Goal: Task Accomplishment & Management: Use online tool/utility

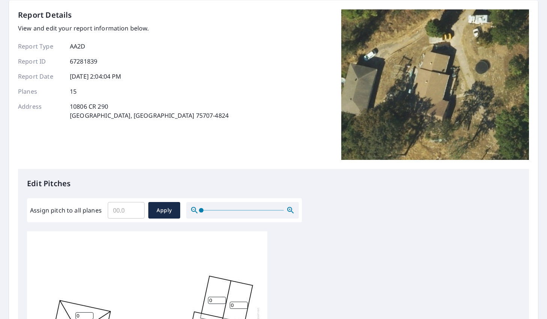
scroll to position [113, 0]
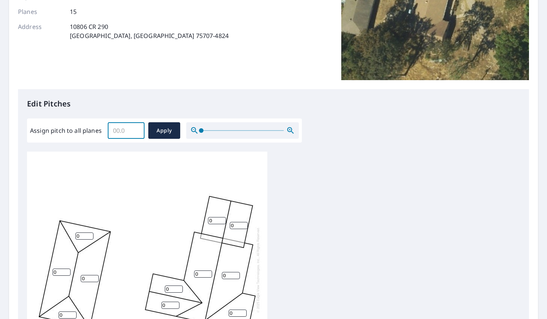
click at [124, 131] on input "Assign pitch to all planes" at bounding box center [126, 130] width 37 height 21
type input "5"
click at [164, 137] on button "Apply" at bounding box center [164, 130] width 32 height 17
type input "5"
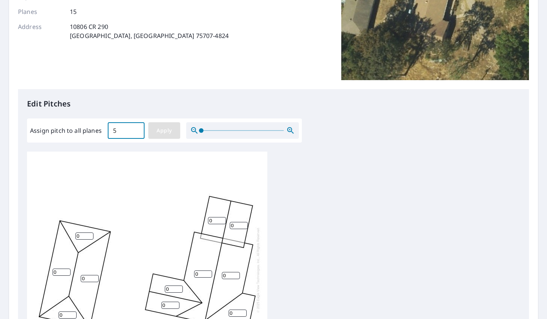
type input "5"
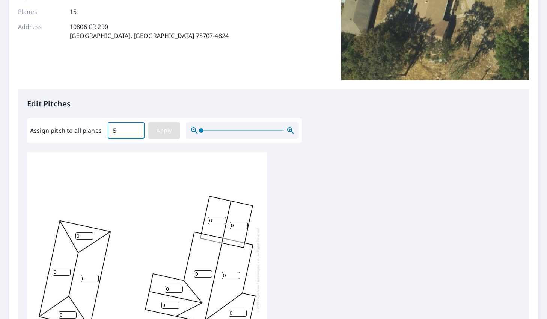
type input "5"
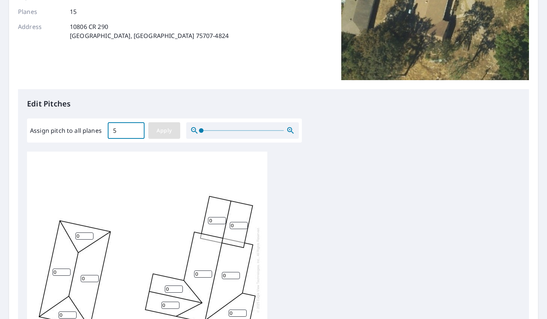
type input "5"
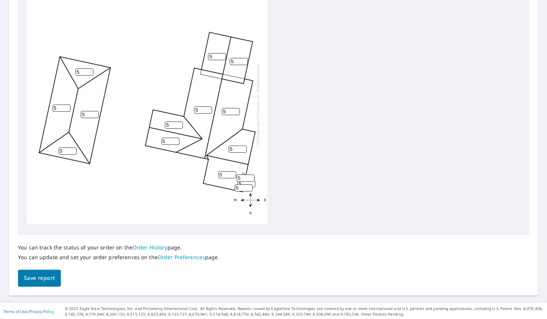
scroll to position [276, 0]
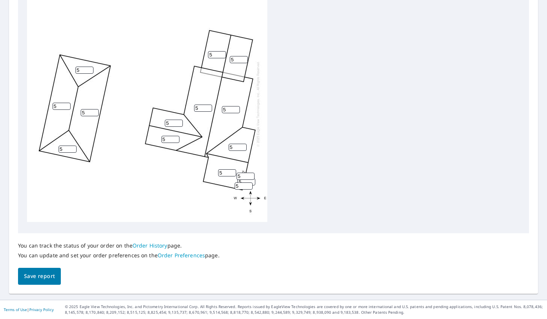
click at [35, 278] on span "Save report" at bounding box center [39, 275] width 31 height 9
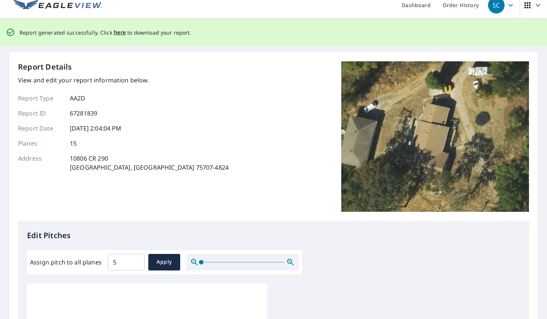
scroll to position [0, 0]
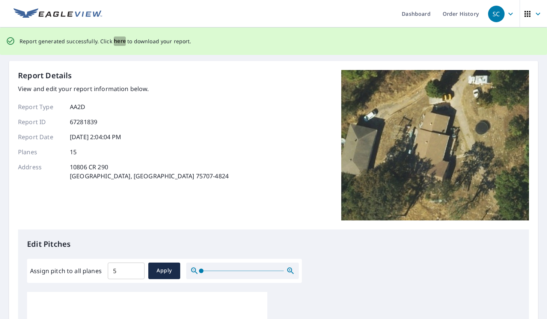
click at [117, 41] on span "here" at bounding box center [120, 40] width 12 height 9
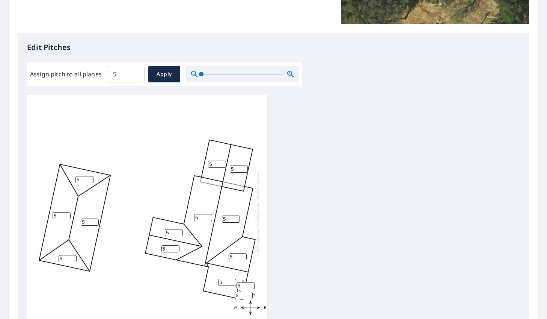
scroll to position [150, 0]
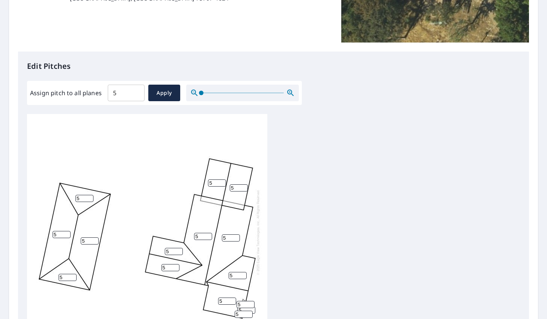
click at [417, 282] on div "5 5 5 5 5 5 5 5 5 5 5 5 5 5 5" at bounding box center [273, 232] width 493 height 236
